Goal: Find specific page/section: Find specific page/section

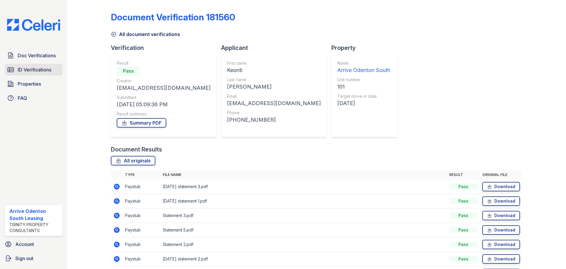
click at [41, 68] on span "ID Verifications" at bounding box center [35, 69] width 34 height 7
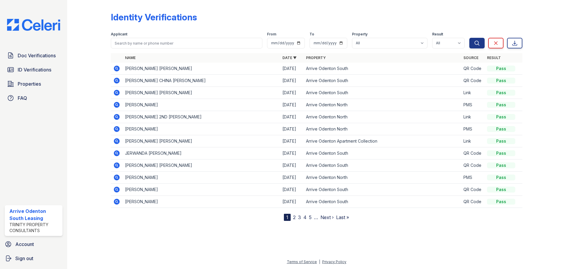
click at [41, 68] on span "ID Verifications" at bounding box center [35, 69] width 34 height 7
click at [44, 49] on div "Doc Verifications ID Verifications Properties FAQ Arrive Odenton South Leasing …" at bounding box center [33, 134] width 67 height 269
click at [37, 56] on span "Doc Verifications" at bounding box center [37, 55] width 38 height 7
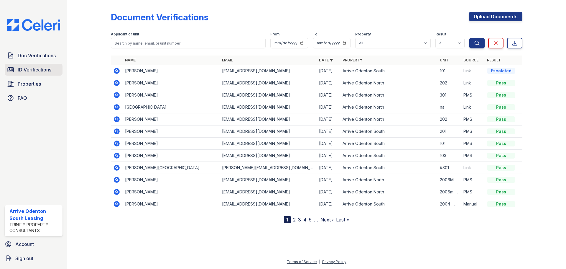
click at [40, 66] on span "ID Verifications" at bounding box center [35, 69] width 34 height 7
